Goal: Task Accomplishment & Management: Manage account settings

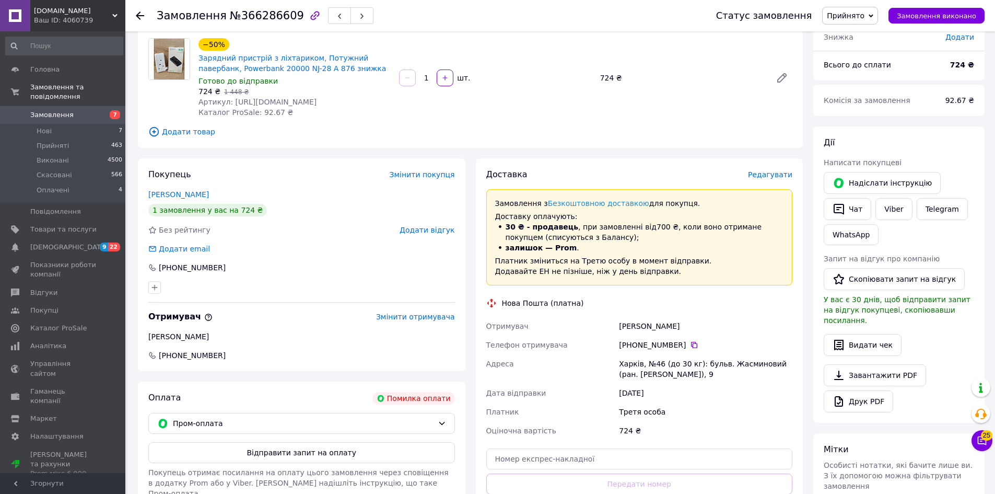
scroll to position [105, 0]
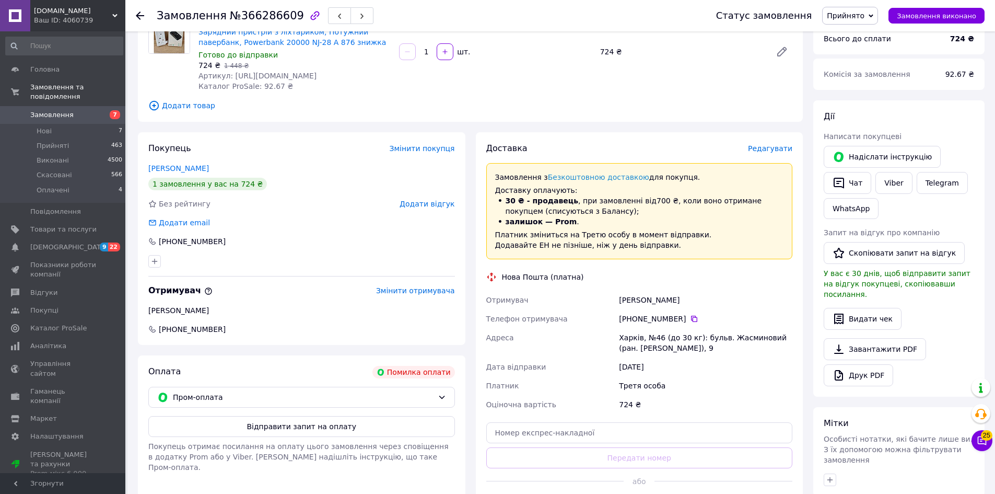
click at [299, 447] on span "Покупець отримає посилання на оплату цього замовлення через сповіщення в додатк…" at bounding box center [298, 456] width 300 height 29
click at [295, 427] on button "Відправити запит на оплату" at bounding box center [301, 426] width 307 height 21
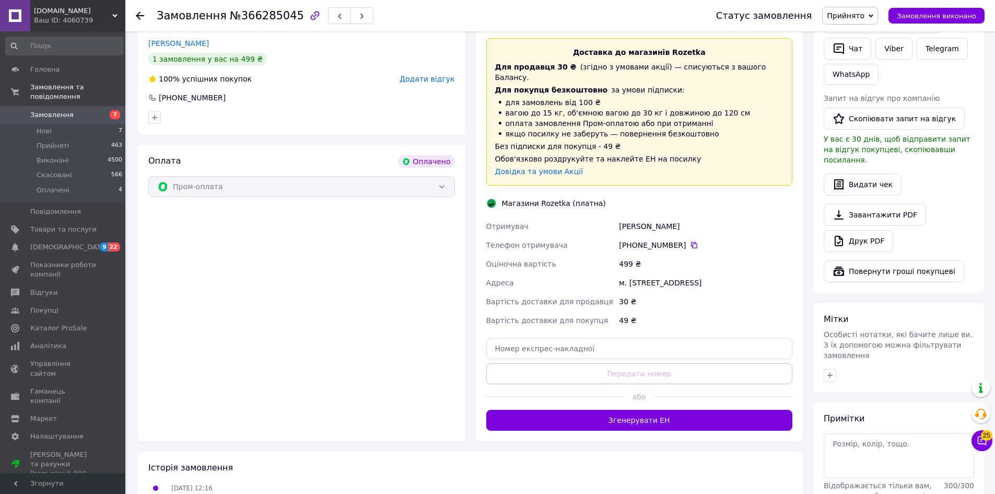
scroll to position [261, 0]
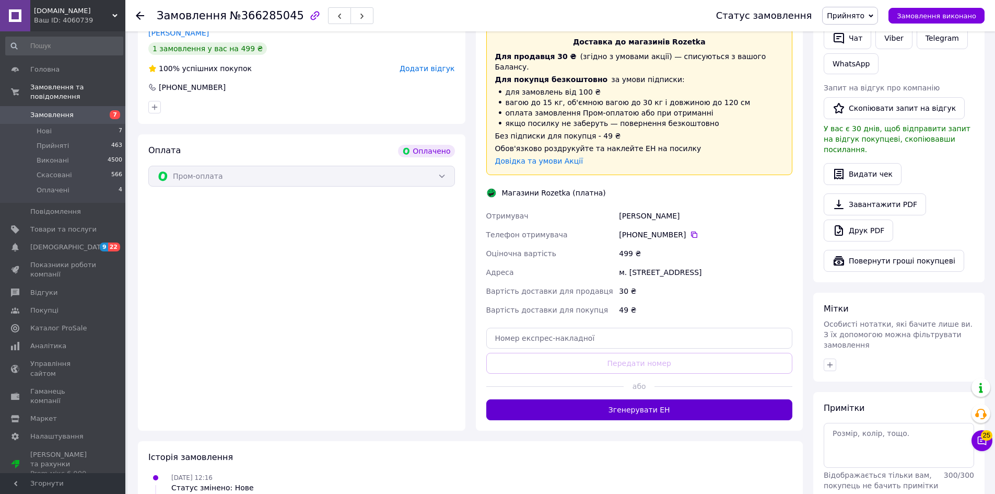
click at [628, 407] on button "Згенерувати ЕН" at bounding box center [639, 409] width 307 height 21
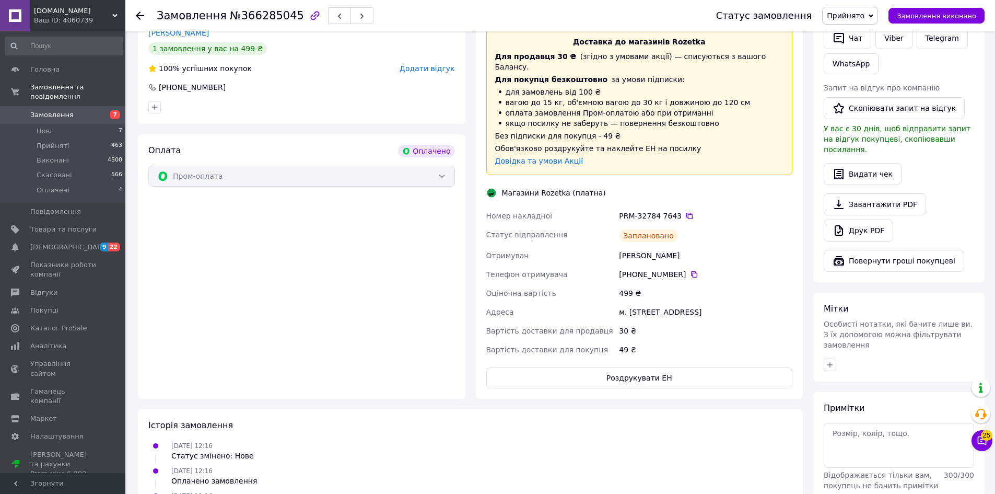
click at [661, 183] on div "Доставка Редагувати Доставка до магазинів Rozetka Для продавця 30 ₴   (згідно з…" at bounding box center [639, 197] width 307 height 381
click at [655, 211] on div "PRM-32784 7643" at bounding box center [705, 216] width 173 height 10
copy div "PRM-32784 7643"
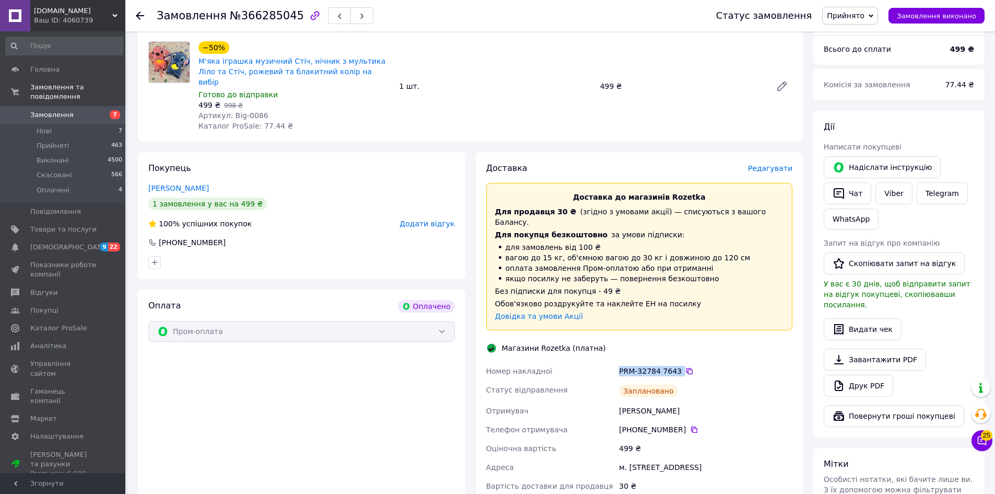
scroll to position [20, 0]
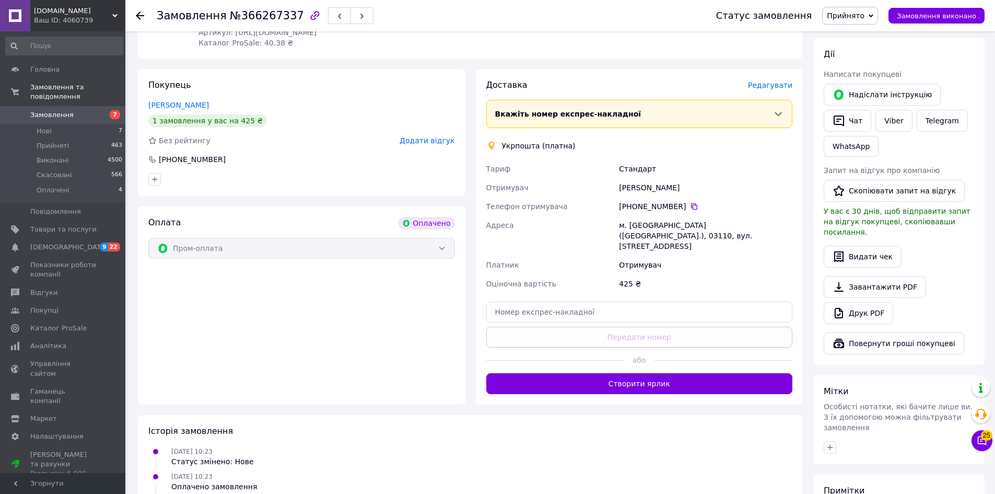
scroll to position [209, 0]
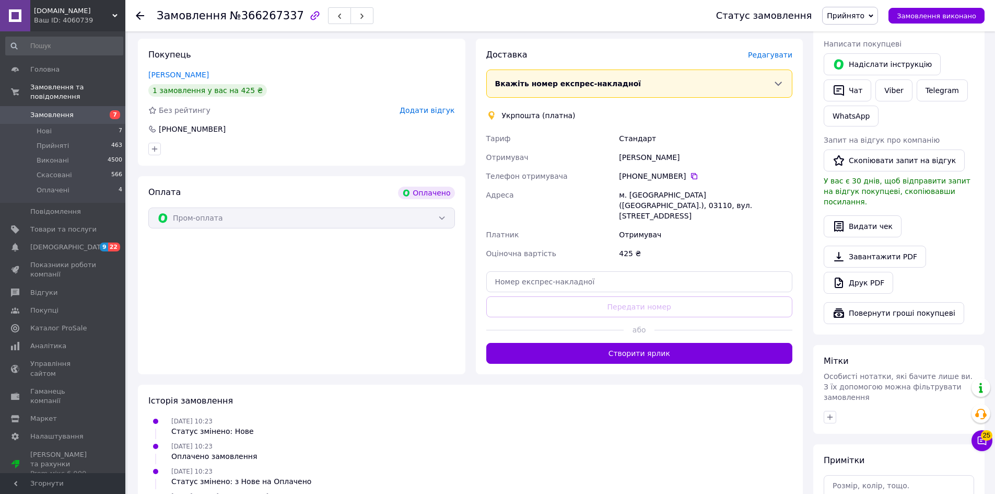
click at [603, 350] on div "Доставка [PERSON_NAME] Вкажіть номер експрес-накладної Обов'язково введіть номе…" at bounding box center [640, 206] width 328 height 335
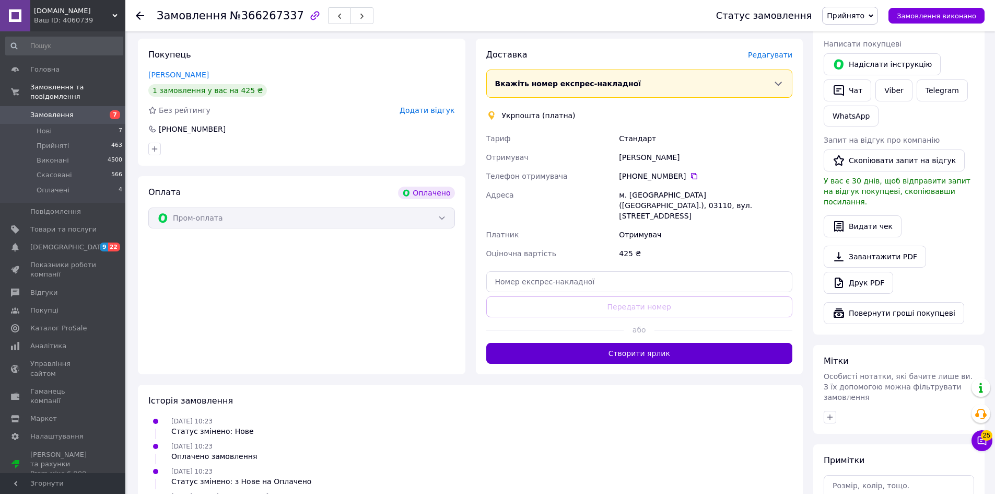
click at [600, 343] on button "Створити ярлик" at bounding box center [639, 353] width 307 height 21
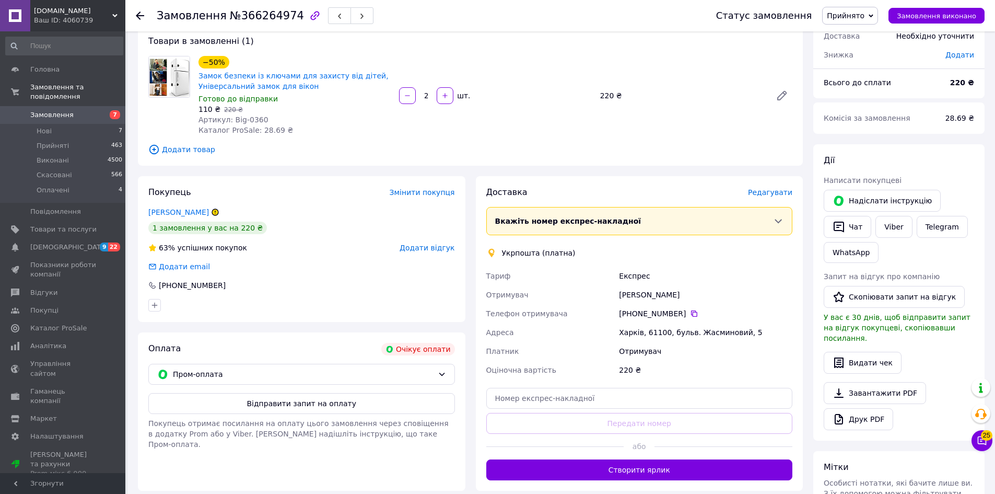
scroll to position [209, 0]
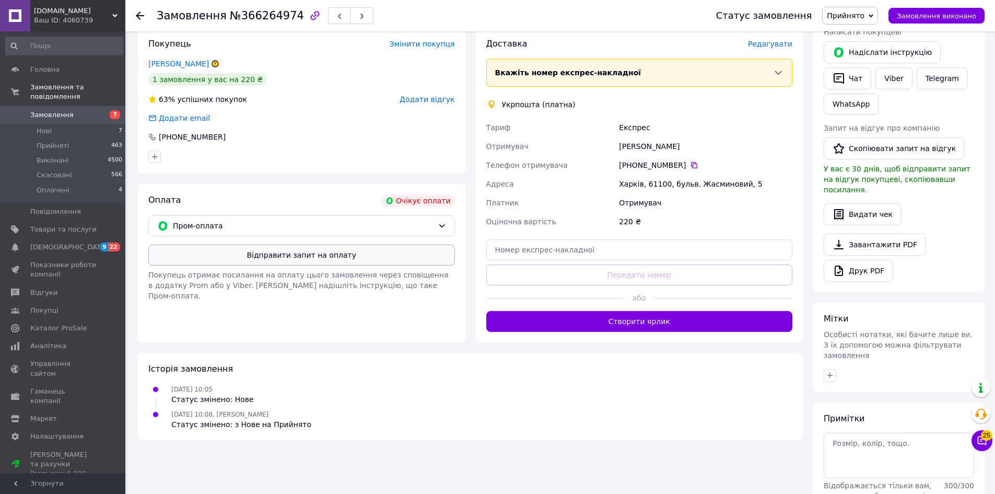
click at [354, 250] on button "Відправити запит на оплату" at bounding box center [301, 255] width 307 height 21
